Goal: Information Seeking & Learning: Learn about a topic

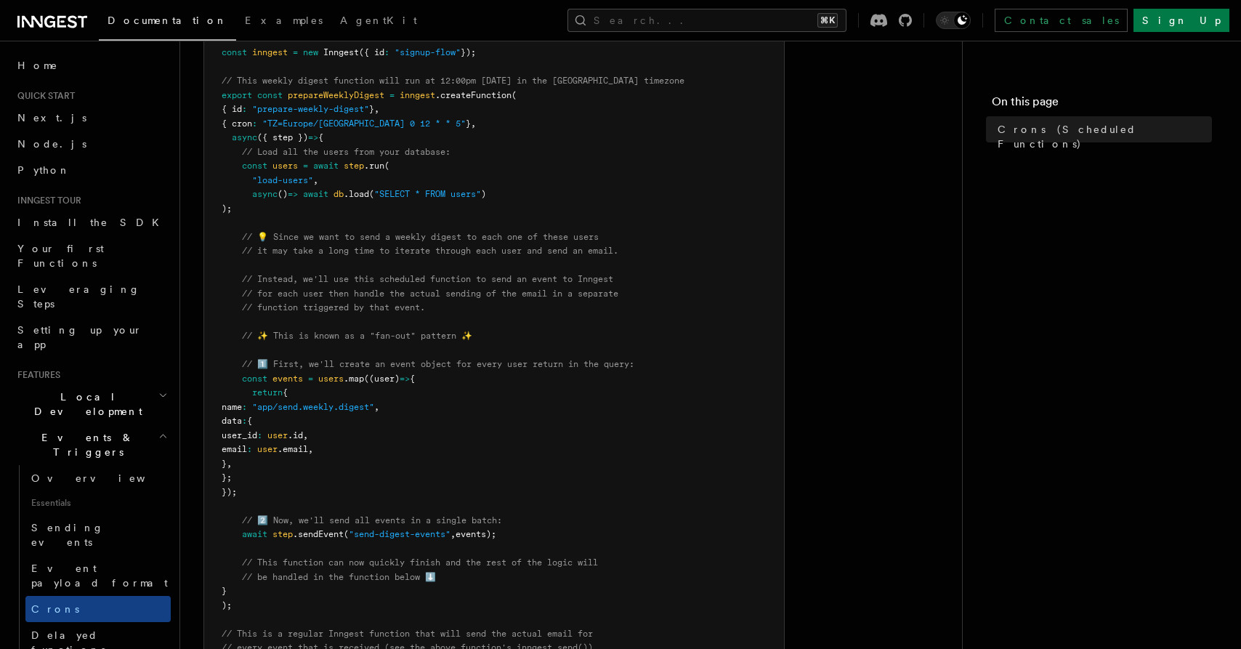
scroll to position [519, 0]
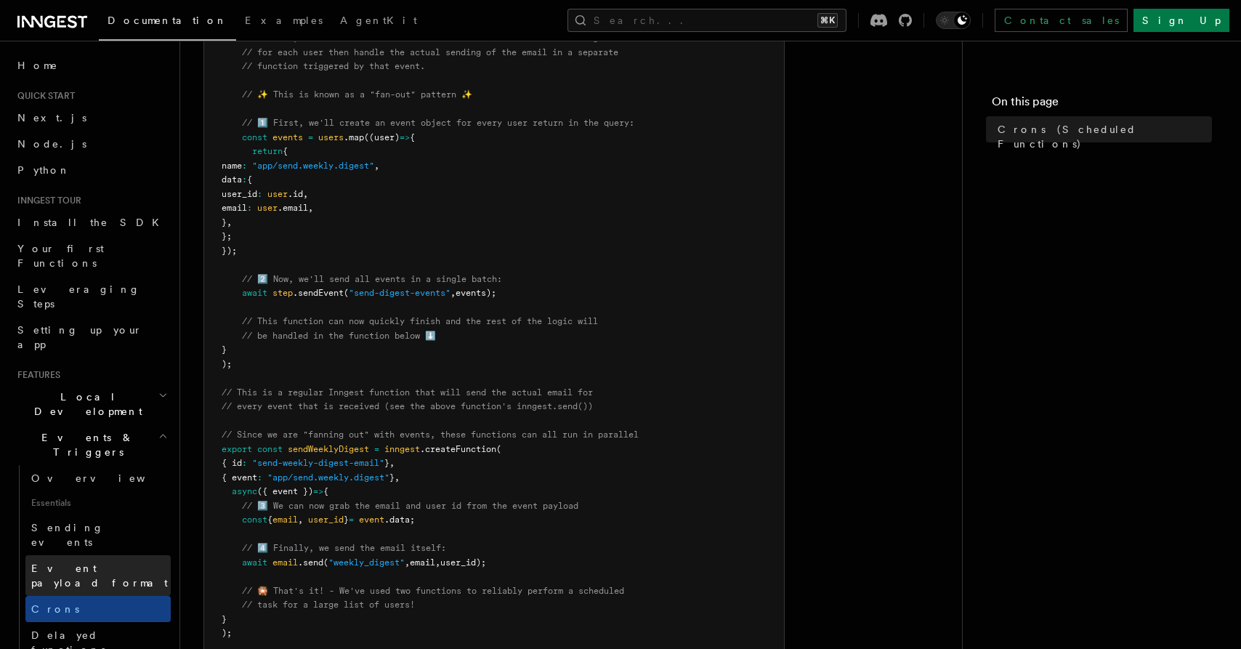
click at [92, 555] on link "Event payload format" at bounding box center [97, 575] width 145 height 41
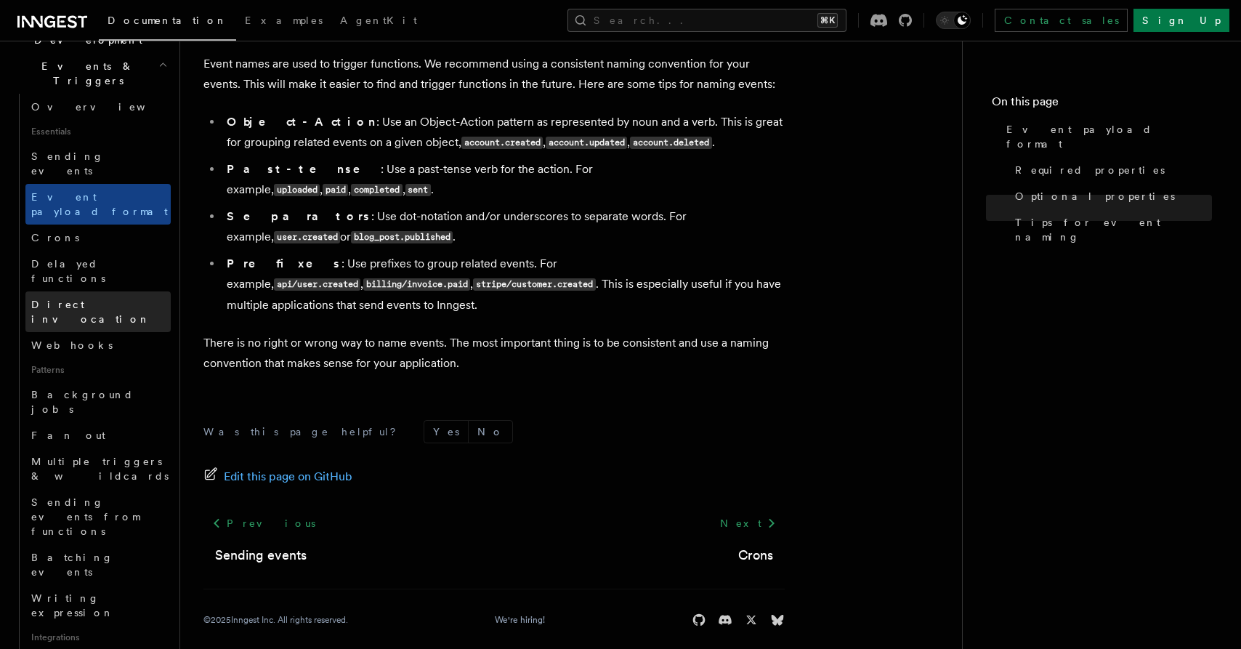
scroll to position [382, 0]
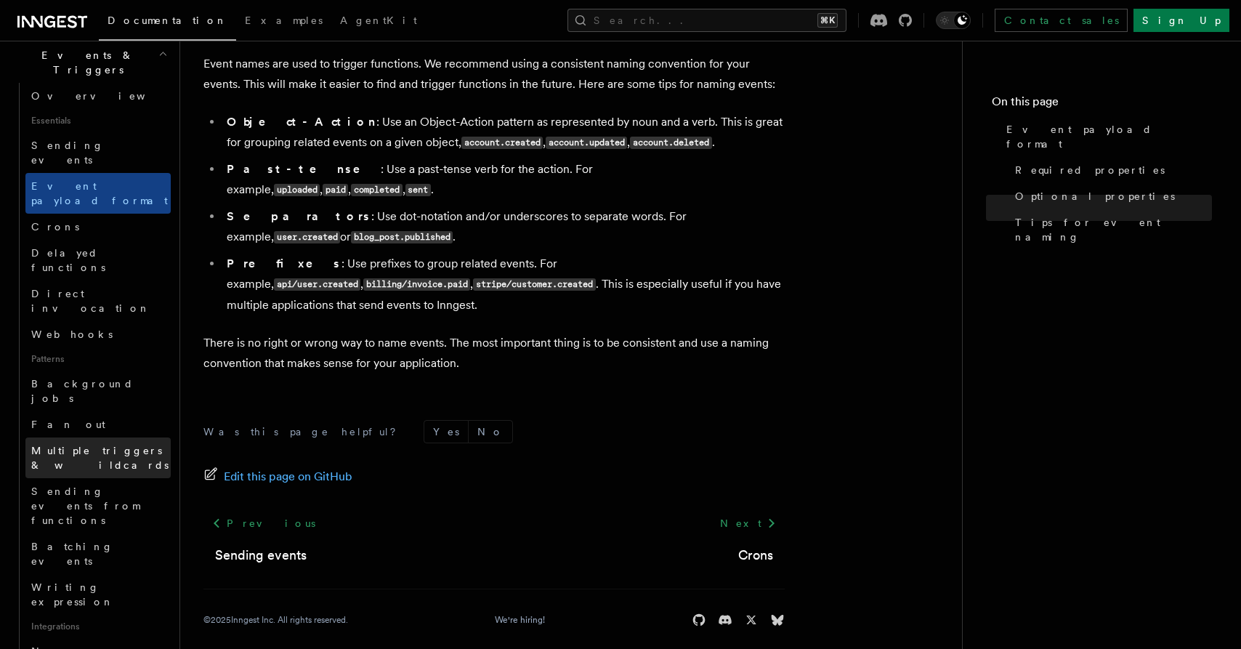
click at [113, 445] on span "Multiple triggers & wildcards" at bounding box center [99, 458] width 137 height 26
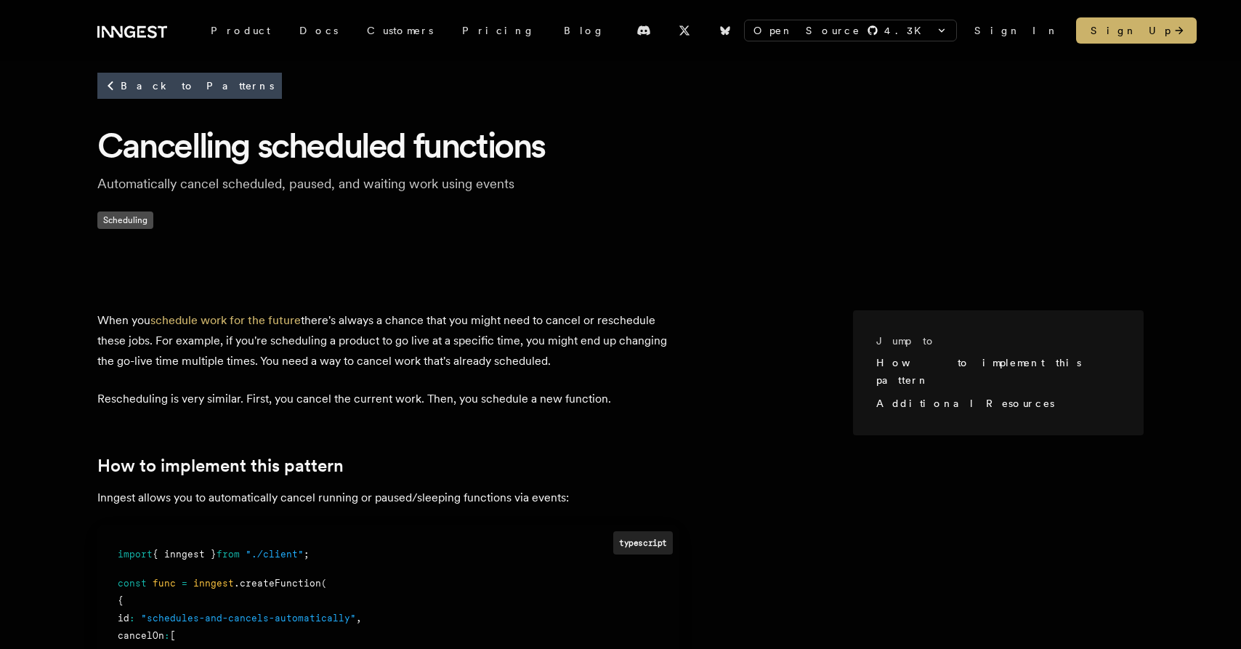
scroll to position [689, 0]
